Goal: Information Seeking & Learning: Learn about a topic

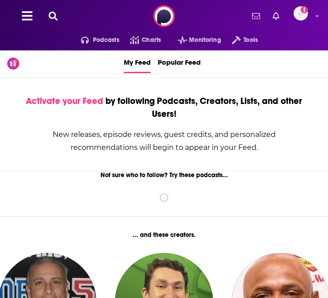
click at [51, 17] on icon at bounding box center [53, 16] width 9 height 9
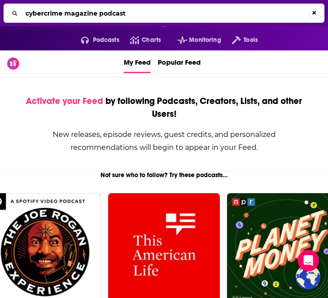
type input "cybercrime magazine podcast"
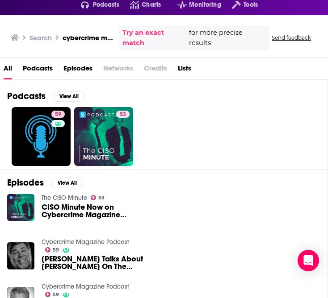
scroll to position [81, 0]
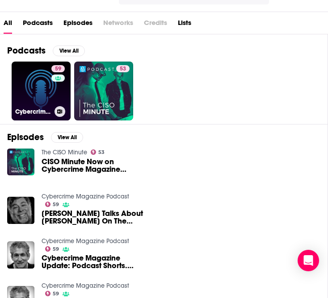
click at [32, 83] on link "59 Cybercrime Magazine Podcast" at bounding box center [41, 91] width 59 height 59
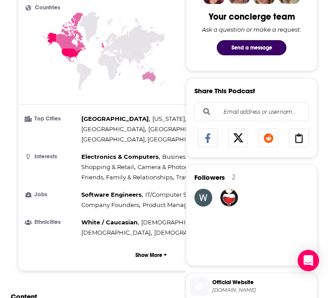
scroll to position [580, 0]
